Goal: Find specific page/section: Find specific page/section

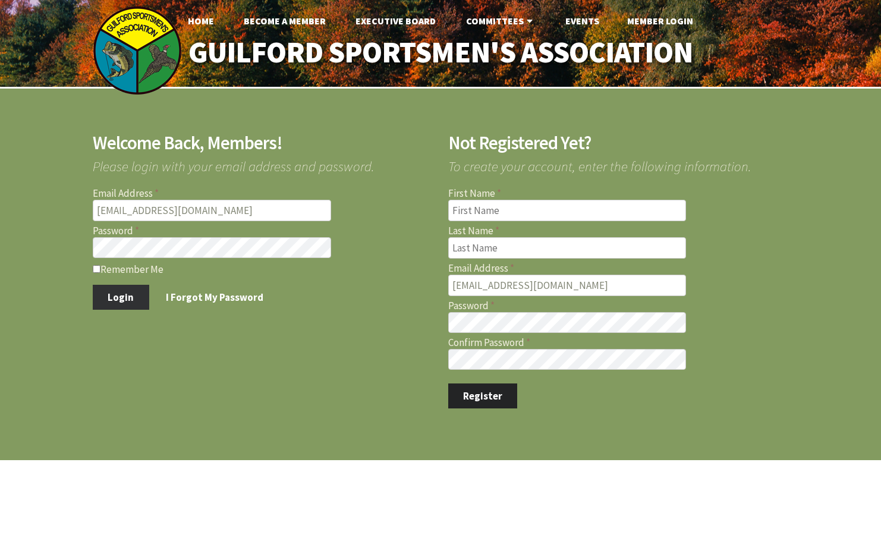
type input "[EMAIL_ADDRESS][DOMAIN_NAME]"
click at [109, 299] on button "Login" at bounding box center [121, 297] width 56 height 25
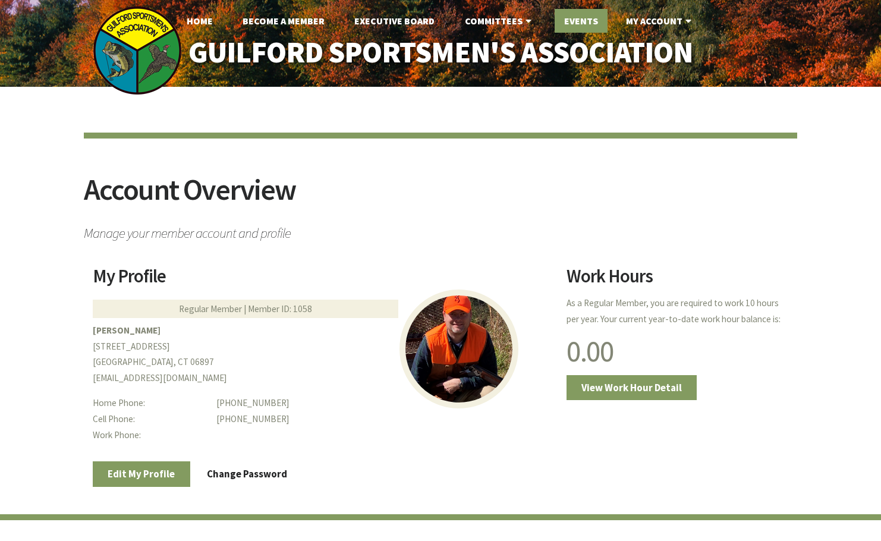
click at [568, 20] on link "Events" at bounding box center [581, 21] width 53 height 24
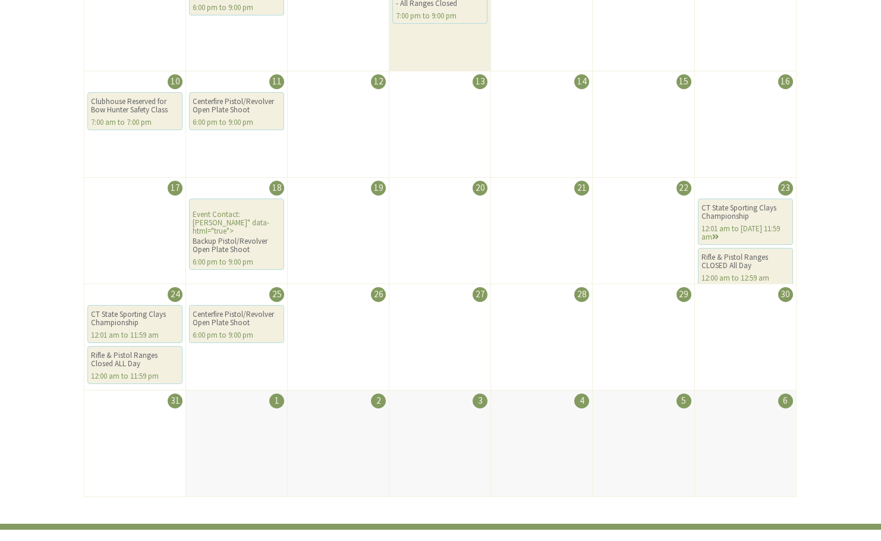
scroll to position [62, 0]
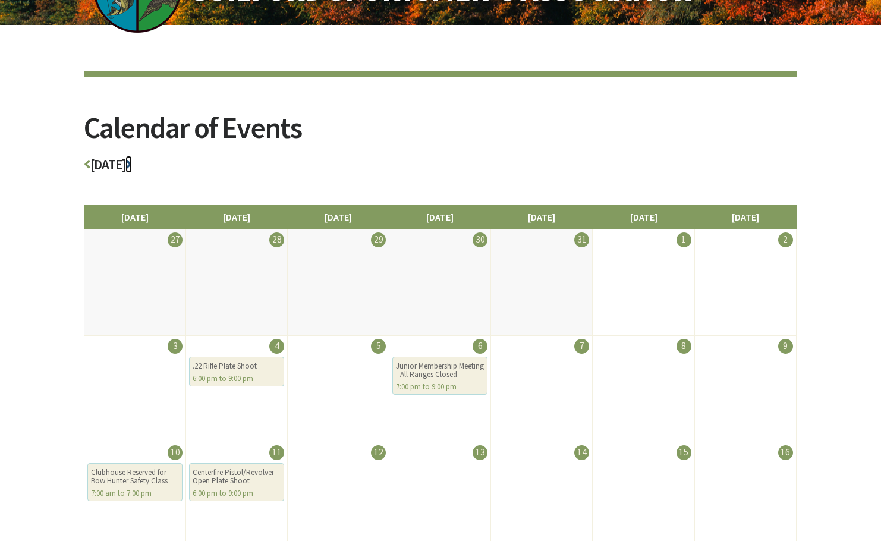
click at [132, 164] on icon at bounding box center [128, 165] width 7 height 14
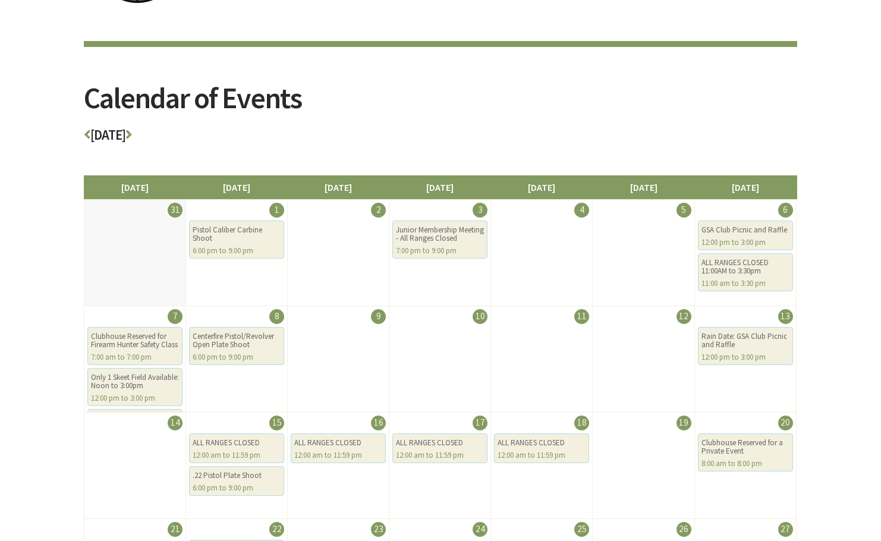
scroll to position [124, 0]
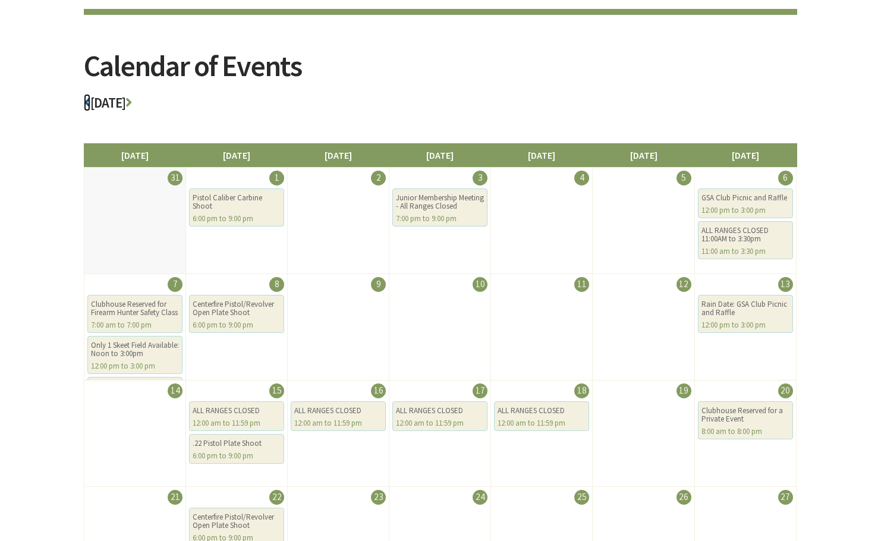
click at [90, 102] on icon at bounding box center [87, 103] width 7 height 14
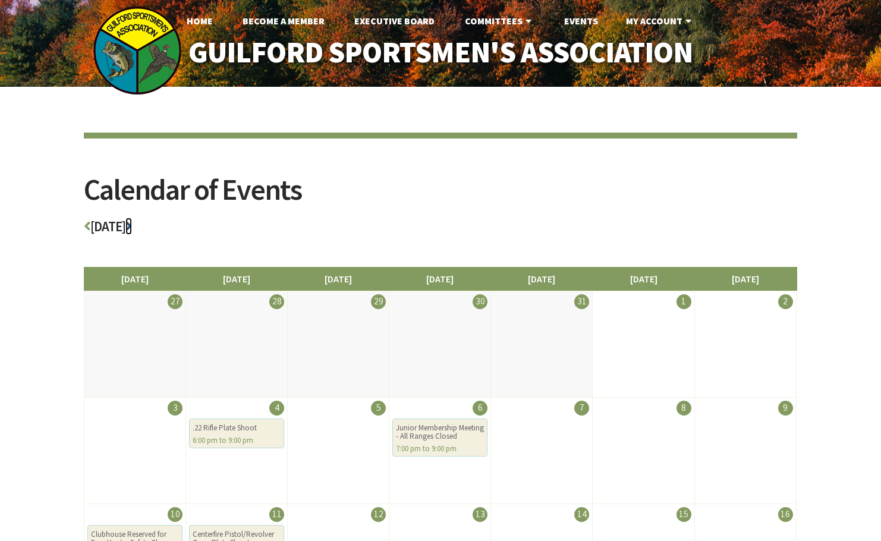
click at [132, 219] on link at bounding box center [128, 226] width 7 height 17
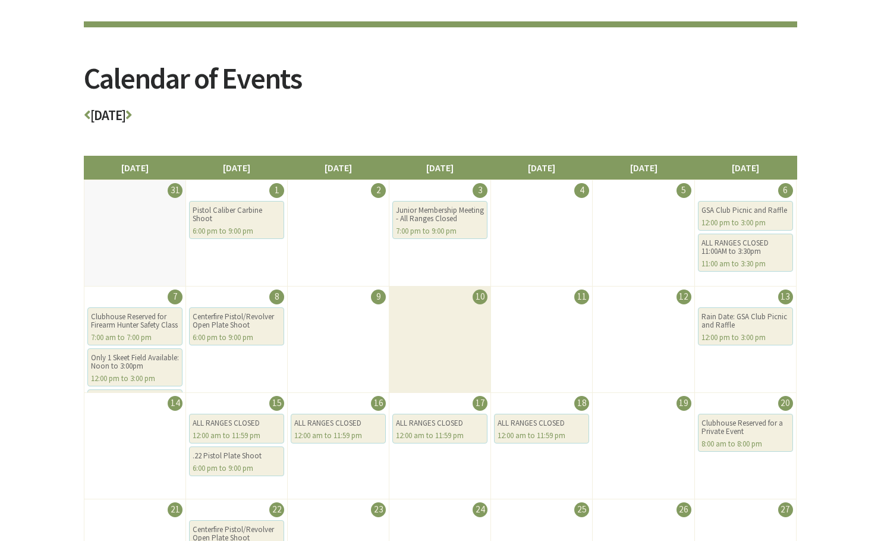
scroll to position [124, 0]
